Goal: Book appointment/travel/reservation

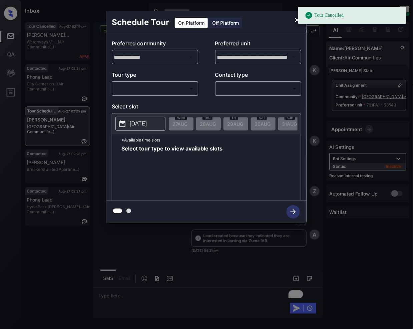
scroll to position [4605, 0]
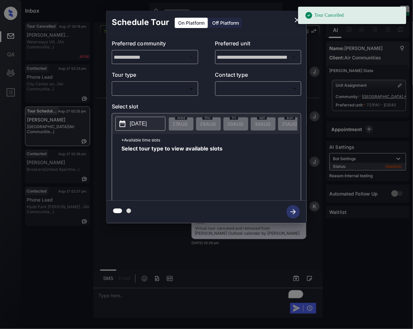
click at [139, 89] on body "Tour Cancelled Inbox Jeramie Castro Online Set yourself offline Set yourself on…" at bounding box center [206, 164] width 413 height 329
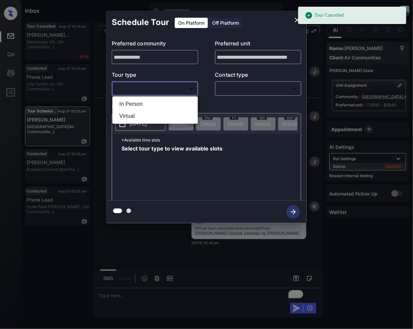
click at [135, 119] on li "Virtual" at bounding box center [155, 116] width 82 height 12
type input "*******"
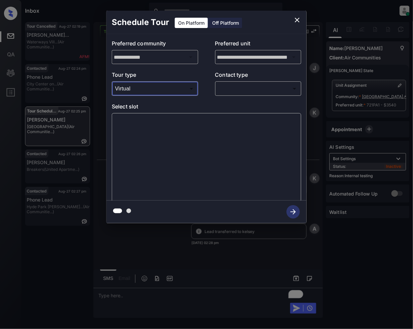
scroll to position [4698, 0]
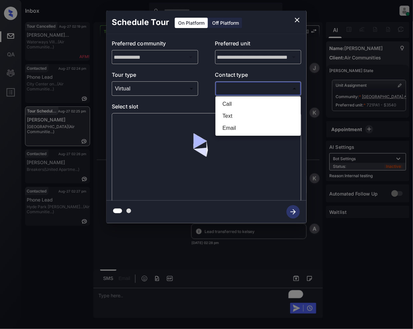
click at [264, 87] on body "Tour Cancelled Inbox Jeramie Castro Online Set yourself offline Set yourself on…" at bounding box center [206, 164] width 413 height 329
click at [234, 119] on li "Text" at bounding box center [258, 116] width 82 height 12
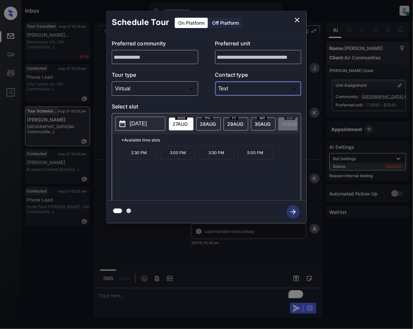
type input "****"
click at [298, 19] on icon "close" at bounding box center [297, 20] width 5 height 5
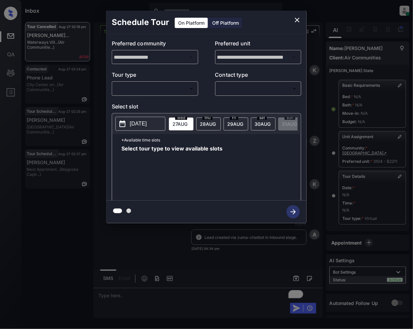
scroll to position [4272, 0]
click at [160, 91] on body "Inbox Jeramie Castro Online Set yourself offline Set yourself on break Profile …" at bounding box center [206, 164] width 413 height 329
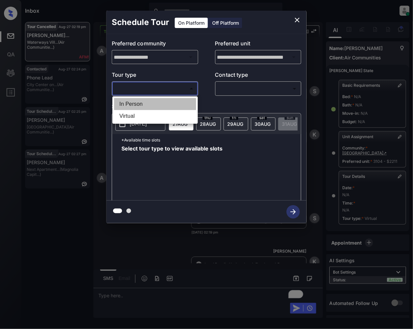
click at [142, 103] on li "In Person" at bounding box center [155, 104] width 82 height 12
type input "********"
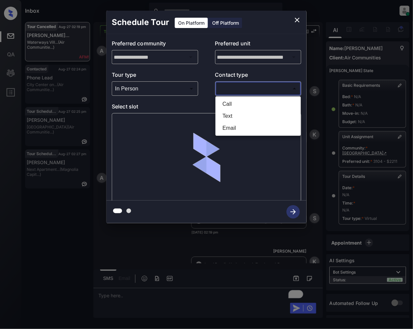
drag, startPoint x: 234, startPoint y: 92, endPoint x: 233, endPoint y: 98, distance: 5.5
click at [234, 92] on body "Inbox Jeramie Castro Online Set yourself offline Set yourself on break Profile …" at bounding box center [206, 164] width 413 height 329
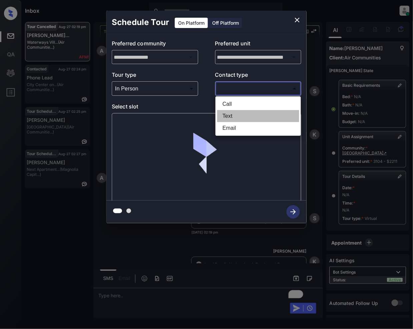
click at [231, 115] on li "Text" at bounding box center [258, 116] width 82 height 12
type input "****"
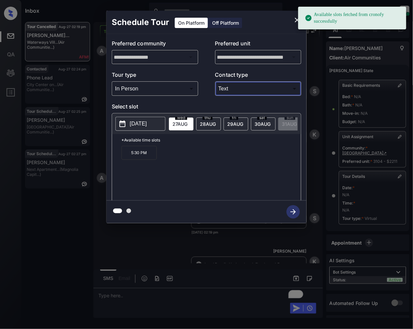
click at [203, 125] on span "28 AUG" at bounding box center [208, 124] width 16 height 6
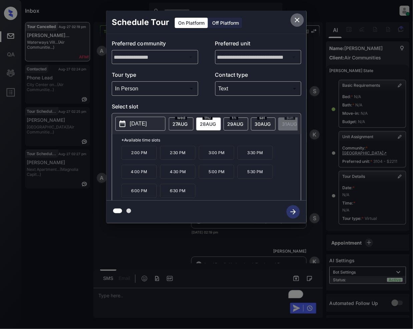
click at [299, 21] on icon "close" at bounding box center [297, 20] width 8 height 8
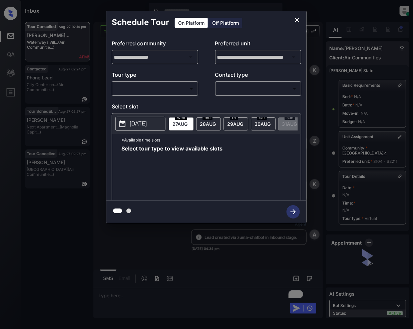
scroll to position [4524, 0]
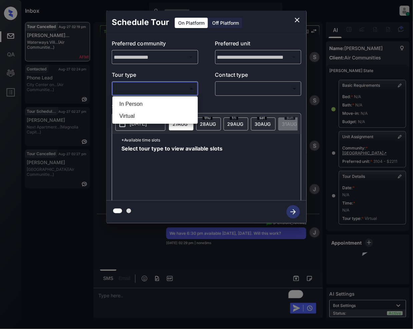
click at [189, 92] on body "Inbox Jeramie Castro Online Set yourself offline Set yourself on break Profile …" at bounding box center [206, 164] width 413 height 329
click at [179, 103] on li "In Person" at bounding box center [155, 104] width 82 height 12
type input "********"
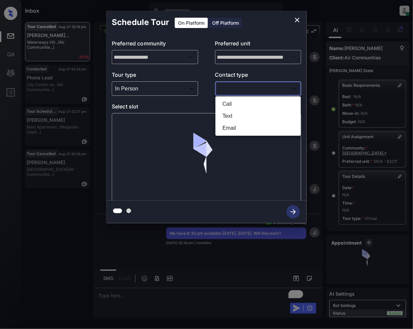
click at [242, 89] on body "Inbox Jeramie Castro Online Set yourself offline Set yourself on break Profile …" at bounding box center [206, 164] width 413 height 329
drag, startPoint x: 229, startPoint y: 115, endPoint x: 245, endPoint y: 133, distance: 23.9
click at [229, 115] on li "Text" at bounding box center [258, 116] width 82 height 12
type input "****"
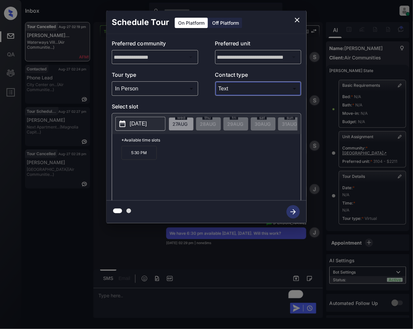
click at [299, 20] on icon "close" at bounding box center [297, 20] width 8 height 8
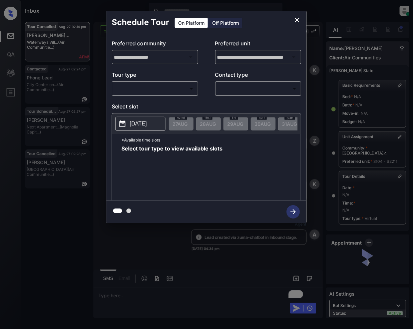
scroll to position [4524, 0]
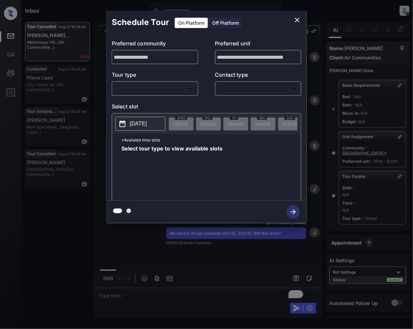
click at [163, 85] on body "Inbox [PERSON_NAME] Online Set yourself offline Set yourself on break Profile S…" at bounding box center [206, 164] width 413 height 329
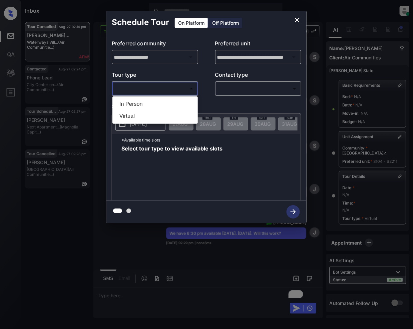
drag, startPoint x: 143, startPoint y: 115, endPoint x: 263, endPoint y: 65, distance: 130.2
click at [144, 115] on li "Virtual" at bounding box center [155, 116] width 82 height 12
type input "*******"
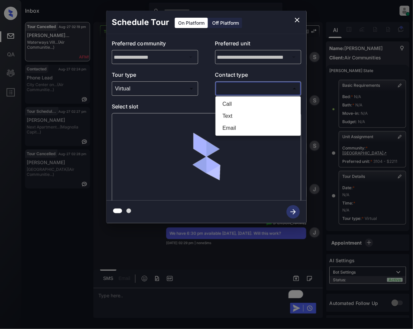
drag, startPoint x: 246, startPoint y: 86, endPoint x: 215, endPoint y: 157, distance: 77.3
click at [246, 86] on body "Inbox Jeramie Castro Online Set yourself offline Set yourself on break Profile …" at bounding box center [206, 164] width 413 height 329
drag, startPoint x: 230, startPoint y: 116, endPoint x: 239, endPoint y: 129, distance: 15.4
click at [231, 116] on li "Text" at bounding box center [258, 116] width 82 height 12
type input "****"
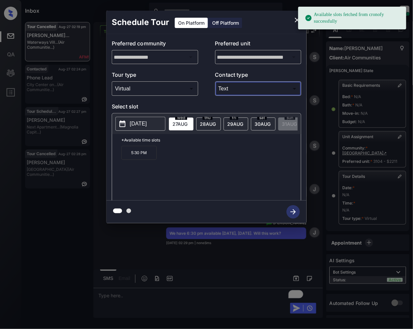
click at [216, 120] on div "thu 28 AUG" at bounding box center [208, 123] width 25 height 13
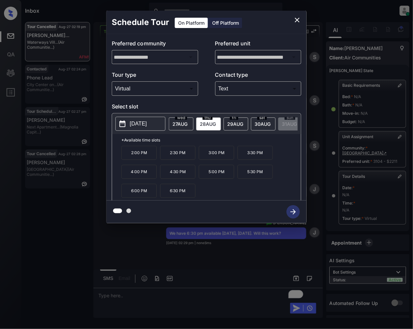
click at [297, 16] on icon "close" at bounding box center [297, 20] width 8 height 8
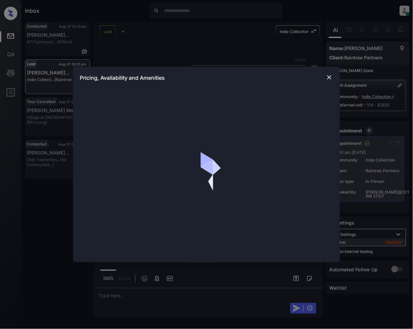
scroll to position [6801, 0]
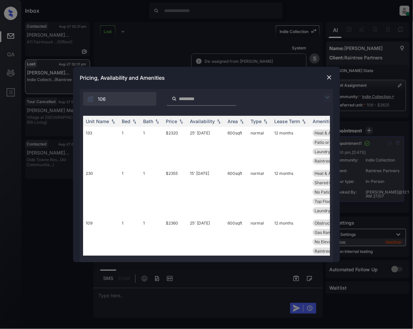
click at [196, 96] on input "search" at bounding box center [205, 99] width 55 height 6
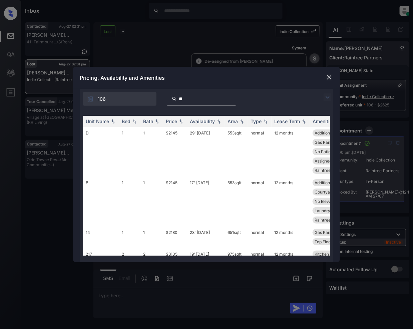
type input "*"
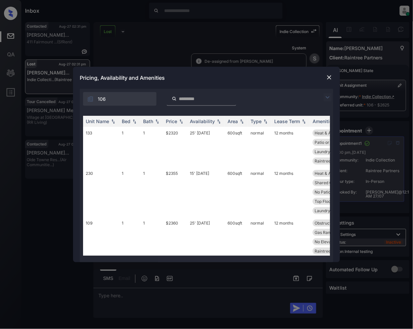
click at [328, 77] on img at bounding box center [329, 77] width 7 height 7
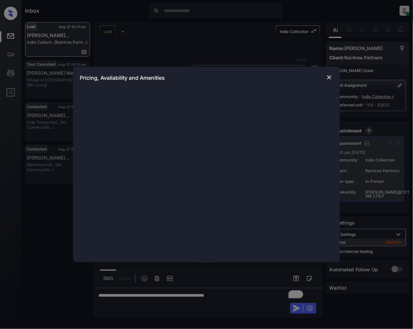
scroll to position [6801, 0]
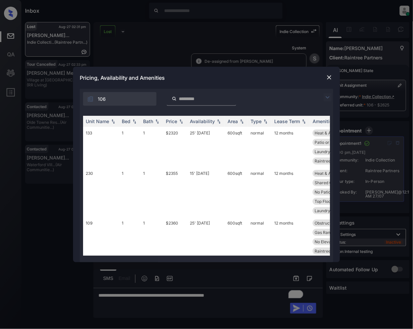
click at [199, 99] on input "search" at bounding box center [205, 99] width 55 height 6
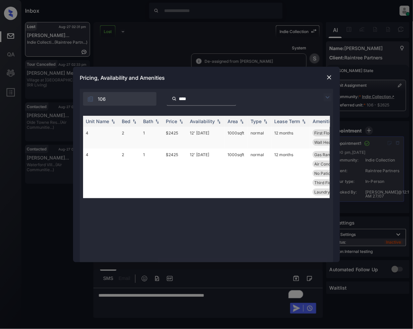
type input "****"
click at [172, 132] on td "$2425" at bounding box center [175, 138] width 24 height 22
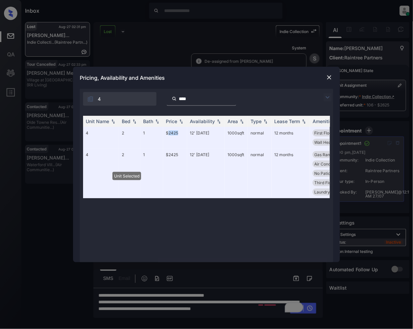
click at [328, 76] on img at bounding box center [329, 77] width 7 height 7
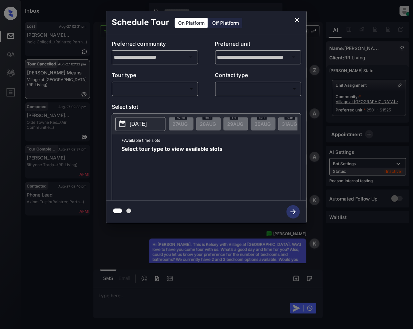
scroll to position [5142, 0]
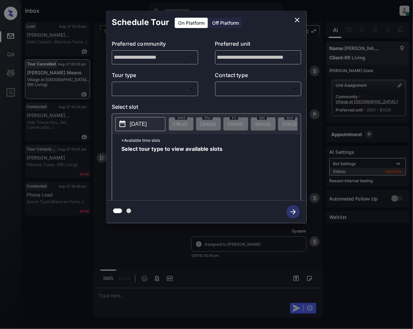
click at [163, 91] on body "Inbox Jeramie Castro Online Set yourself offline Set yourself on break Profile …" at bounding box center [206, 164] width 413 height 329
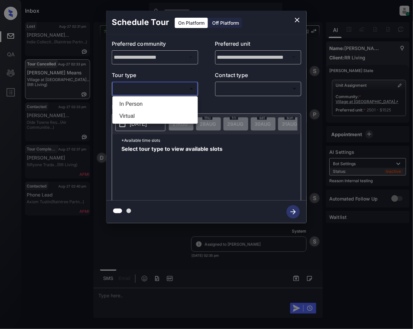
click at [139, 106] on li "In Person" at bounding box center [155, 104] width 82 height 12
type input "********"
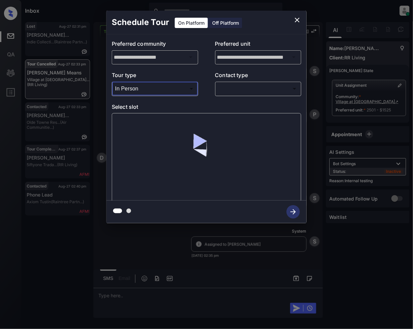
click at [227, 87] on body "Inbox Jeramie Castro Online Set yourself offline Set yourself on break Profile …" at bounding box center [206, 164] width 413 height 329
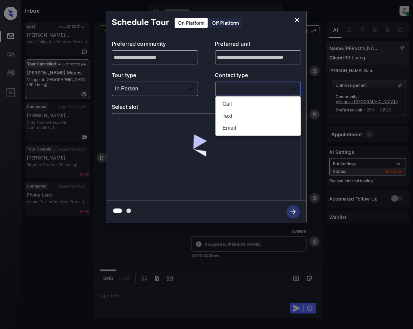
click at [241, 115] on li "Text" at bounding box center [258, 116] width 82 height 12
type input "****"
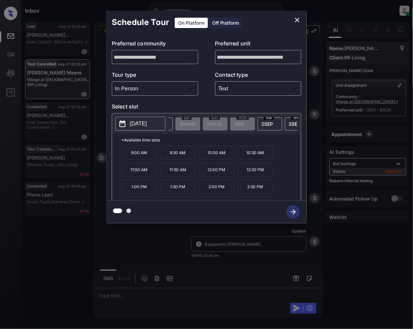
scroll to position [0, 89]
click at [254, 123] on span "2 SEP" at bounding box center [254, 124] width 12 height 6
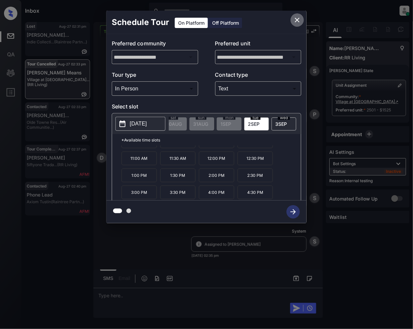
click at [296, 17] on icon "close" at bounding box center [297, 20] width 8 height 8
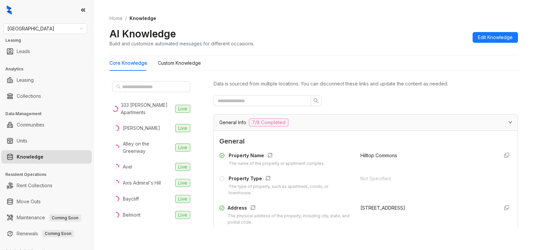
scroll to position [474, 0]
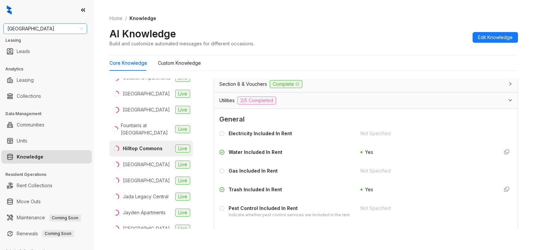
click at [45, 26] on span "Fairfield" at bounding box center [45, 29] width 76 height 10
type input "********"
click at [70, 42] on div "RR Living" at bounding box center [45, 41] width 73 height 7
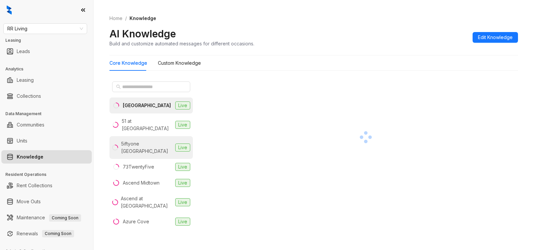
click at [140, 140] on div "5iftyone [GEOGRAPHIC_DATA]" at bounding box center [146, 147] width 51 height 15
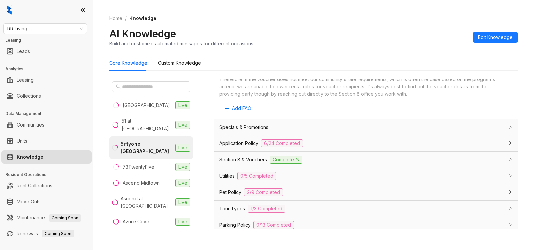
scroll to position [418, 0]
click at [386, 141] on div "Application Policy 6/24 Completed" at bounding box center [361, 143] width 285 height 8
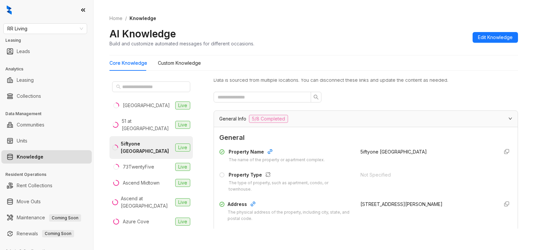
scroll to position [0, 0]
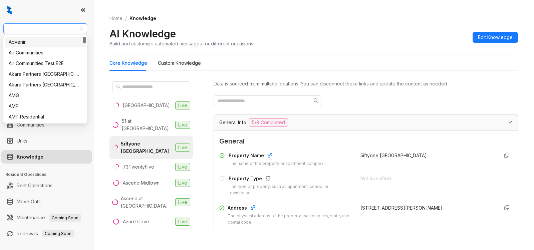
click at [57, 31] on span "RR Living" at bounding box center [45, 29] width 76 height 10
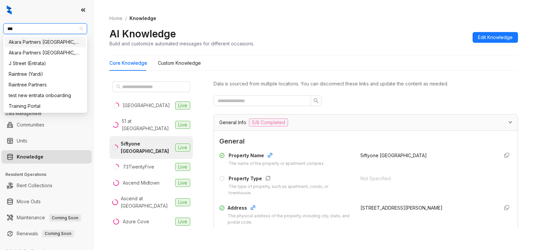
type input "****"
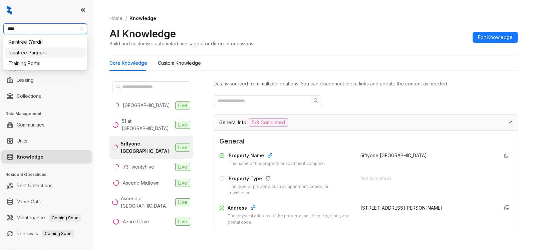
click at [39, 52] on div "Raintree Partners" at bounding box center [45, 52] width 73 height 7
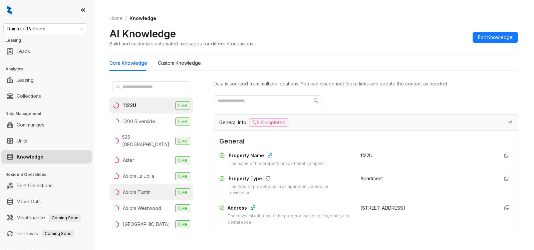
click at [140, 188] on div "Axiom Tustin" at bounding box center [137, 191] width 28 height 7
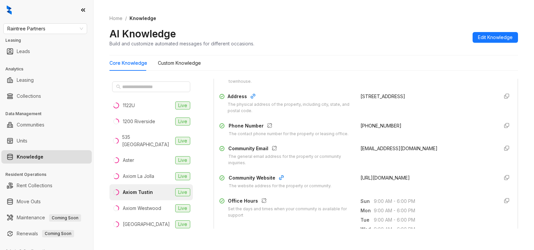
scroll to position [115, 0]
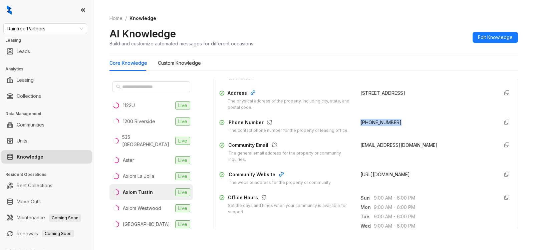
drag, startPoint x: 388, startPoint y: 122, endPoint x: 352, endPoint y: 122, distance: 36.0
click at [352, 122] on div "Phone Number The contact phone number for the property or leasing office. [PHON…" at bounding box center [365, 126] width 293 height 15
copy span "[PHONE_NUMBER]"
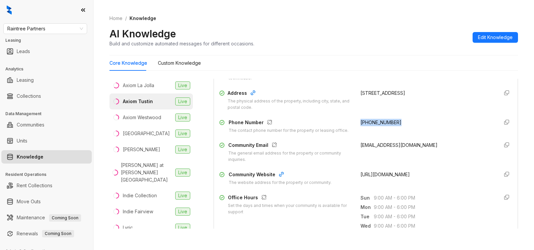
scroll to position [102, 0]
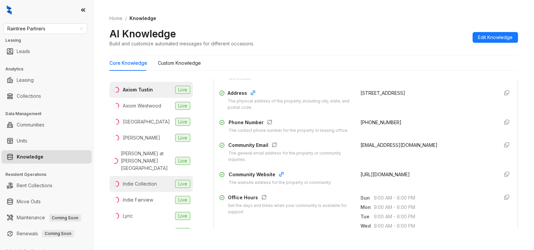
click at [142, 180] on div "Indie Collection" at bounding box center [140, 183] width 34 height 7
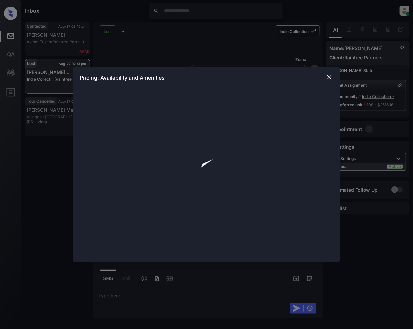
scroll to position [848, 0]
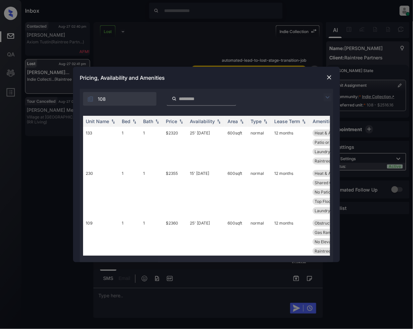
click at [327, 95] on img at bounding box center [327, 97] width 8 height 8
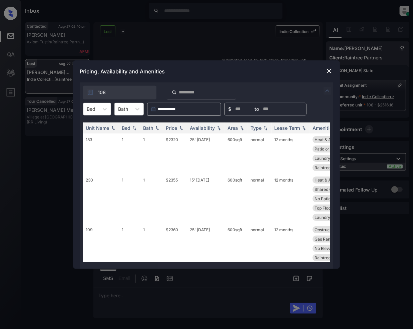
click at [93, 109] on div at bounding box center [91, 108] width 9 height 7
click at [89, 137] on div "2" at bounding box center [97, 137] width 28 height 12
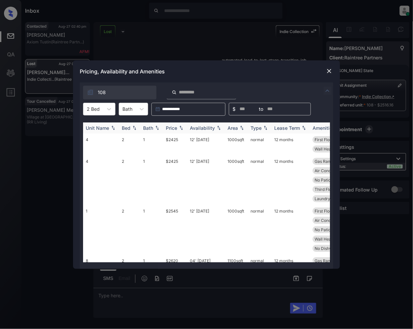
click at [183, 128] on img at bounding box center [181, 127] width 7 height 5
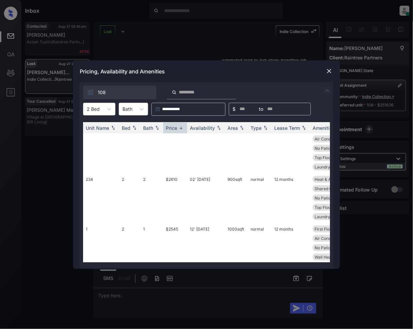
scroll to position [259, 0]
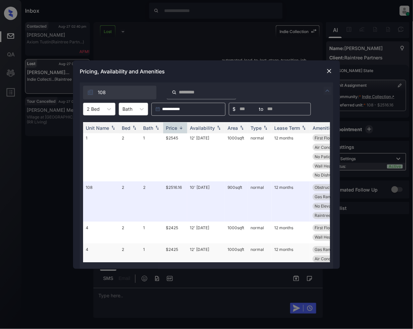
click at [173, 243] on td "$2425" at bounding box center [175, 268] width 24 height 50
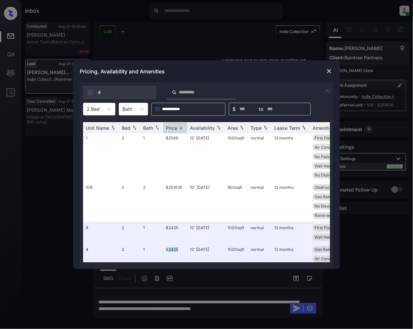
click at [331, 71] on img at bounding box center [329, 71] width 7 height 7
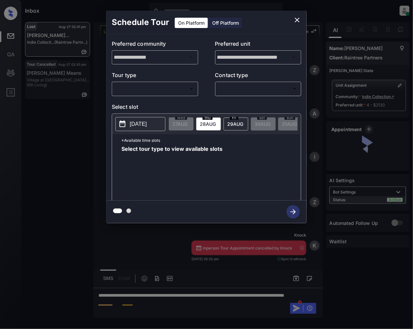
scroll to position [848, 0]
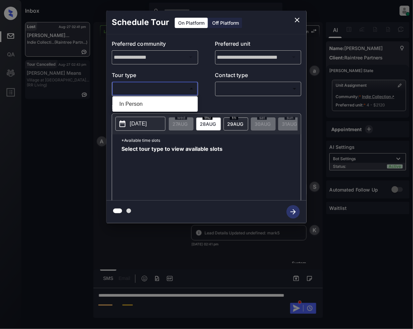
click at [155, 84] on body "Inbox [PERSON_NAME] Online Set yourself offline Set yourself on break Profile S…" at bounding box center [206, 164] width 413 height 329
drag, startPoint x: 146, startPoint y: 108, endPoint x: 195, endPoint y: 139, distance: 58.3
click at [146, 109] on li "In Person" at bounding box center [155, 104] width 82 height 12
type input "********"
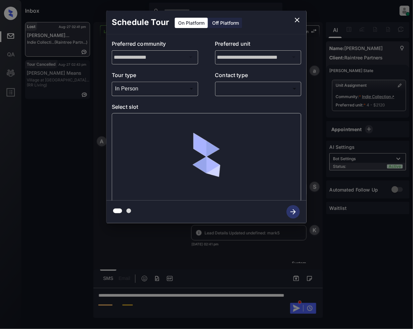
click at [225, 82] on div "​ ​" at bounding box center [258, 88] width 86 height 14
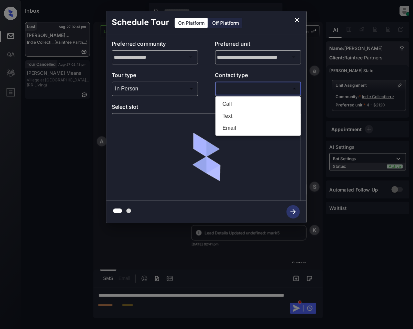
click at [235, 93] on body "Inbox [PERSON_NAME] Online Set yourself offline Set yourself on break Profile S…" at bounding box center [206, 164] width 413 height 329
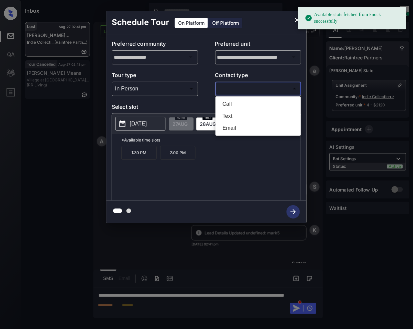
click at [165, 92] on div at bounding box center [206, 164] width 413 height 329
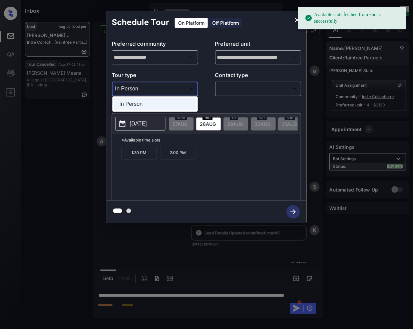
click at [165, 87] on body "Available slots fetched from knock successfully Inbox [PERSON_NAME] Online Set …" at bounding box center [206, 164] width 413 height 329
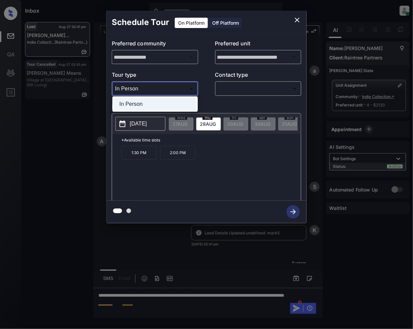
click at [294, 19] on div at bounding box center [206, 164] width 413 height 329
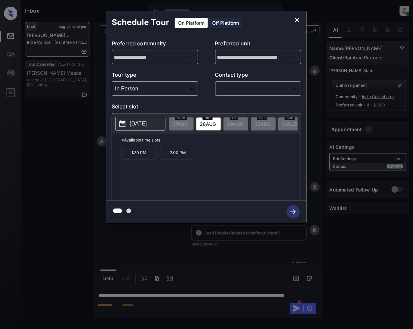
click at [289, 19] on div "Schedule Tour On Platform Off Platform" at bounding box center [206, 22] width 200 height 23
click at [294, 22] on icon "close" at bounding box center [297, 20] width 8 height 8
